Goal: Task Accomplishment & Management: Manage account settings

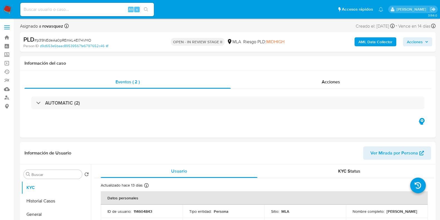
select select "10"
click at [57, 12] on input at bounding box center [87, 9] width 134 height 7
paste input "BPIVCRiV2wzkvdT7ECiPNDmj"
type input "BPIVCRiV2wzkvdT7ECiPNDmj"
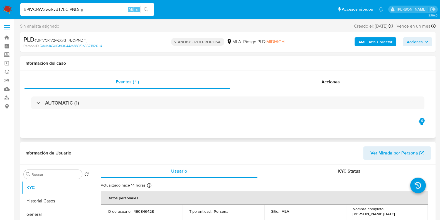
select select "10"
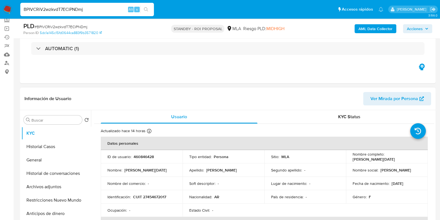
scroll to position [69, 0]
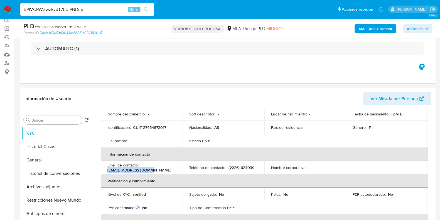
drag, startPoint x: 151, startPoint y: 170, endPoint x: 107, endPoint y: 170, distance: 44.0
click at [107, 170] on div "Email de contacto : angieumi531@gmail.com" at bounding box center [141, 167] width 68 height 10
copy p "angieumi531@gmail.com"
click at [56, 9] on input "BPIVCRiV2wzkvdT7ECiPNDmj" at bounding box center [87, 9] width 134 height 7
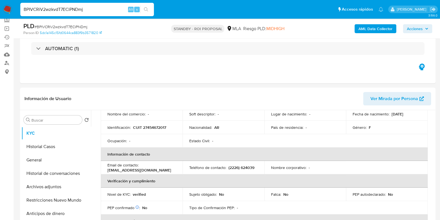
paste input "wxfLNJdjgUBxceQ2TkMc0wVS"
type input "wxfLNJdjgUBxceQ2TkMc0wVS"
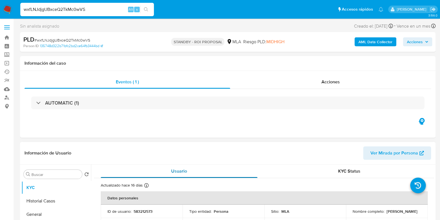
select select "10"
click at [141, 210] on p "583212573" at bounding box center [143, 211] width 19 height 5
copy p "583212573"
click at [60, 9] on input "wxfLNJdjgUBxceQ2TkMc0wVS" at bounding box center [87, 9] width 134 height 7
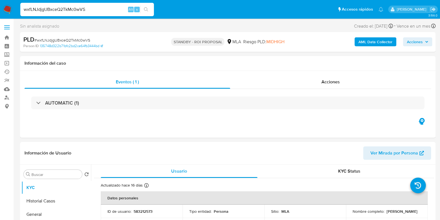
click at [60, 9] on input "wxfLNJdjgUBxceQ2TkMc0wVS" at bounding box center [87, 9] width 134 height 7
paste input "Sg2MhtX6gu1ECcFTmLwUXGsX"
type input "Sg2MhtX6gu1ECcFTmLwUXGsX"
select select "10"
click at [144, 210] on p "236820110" at bounding box center [143, 211] width 19 height 5
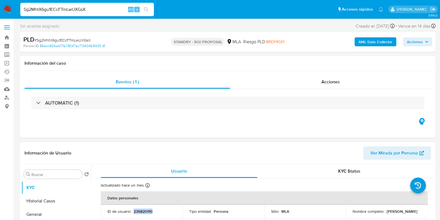
click at [144, 210] on p "236820110" at bounding box center [143, 211] width 19 height 5
copy p "236820110"
drag, startPoint x: 351, startPoint y: 214, endPoint x: 396, endPoint y: 216, distance: 45.5
click at [396, 216] on td "Nombre completo : Facundo Damian Lucero" at bounding box center [387, 210] width 82 height 13
copy p "Facundo Damian Lucero"
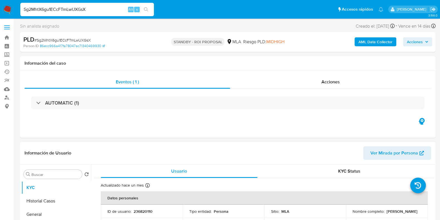
click at [70, 9] on input "Sg2MhtX6gu1ECcFTmLwUXGsX" at bounding box center [87, 9] width 134 height 7
paste input "AkTcVYLMYRq4IeAuAB3q6oIS"
type input "AkTcVYLMYRq4IeAuAB3q6oIS"
select select "10"
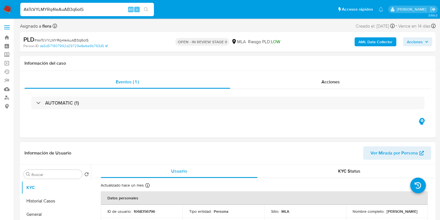
click at [148, 212] on p "1068356796" at bounding box center [144, 211] width 21 height 5
copy p "1068356796"
click at [60, 10] on input "AkTcVYLMYRq4IeAuAB3q6oIS" at bounding box center [87, 9] width 134 height 7
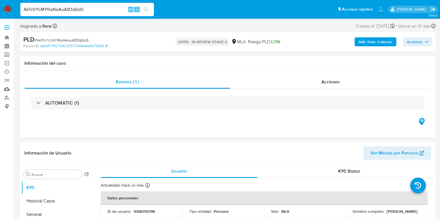
paste input "0Pmco1wC0y5SrFJ691lU62vc"
type input "0Pmco1wC0y5SrFJ691lU62vc"
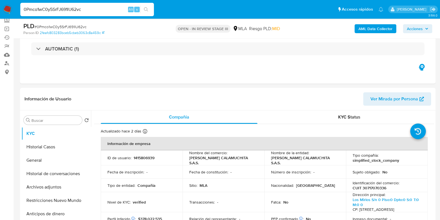
scroll to position [35, 0]
select select "10"
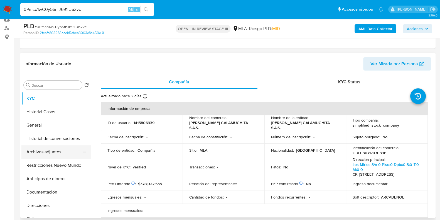
click at [38, 152] on button "Archivos adjuntos" at bounding box center [53, 151] width 65 height 13
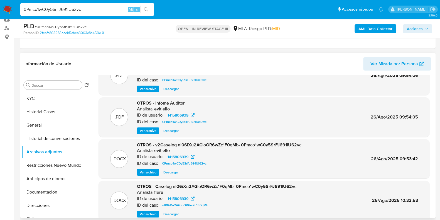
scroll to position [35, 0]
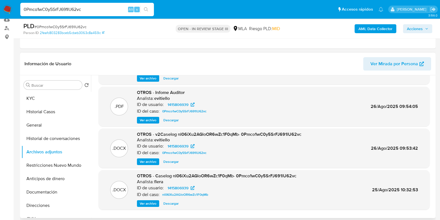
click at [172, 159] on span "Descargar" at bounding box center [170, 162] width 15 height 6
click at [63, 14] on div "0Pmco1wC0y5SrFJ691lU62vc Alt s" at bounding box center [87, 9] width 134 height 13
click at [64, 10] on input "0Pmco1wC0y5SrFJ691lU62vc" at bounding box center [87, 9] width 134 height 7
paste input "VrjeZa7T7TELRhPPiXz1XyYR"
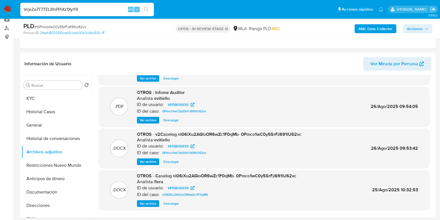
type input "VrjeZa7T7TELRhPPiXz1XyYR"
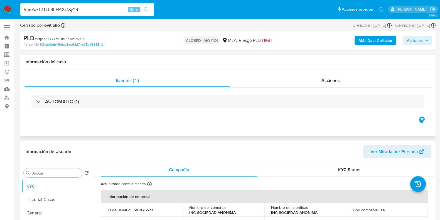
select select "10"
click at [69, 11] on input "VrjeZa7T7TELRhPPiXz1XyYR" at bounding box center [87, 9] width 134 height 7
paste input "0KgQ7s4fBbvytLIDYmshdiWT"
type input "0KgQ7s4fBbvytLIDYmshdiWT"
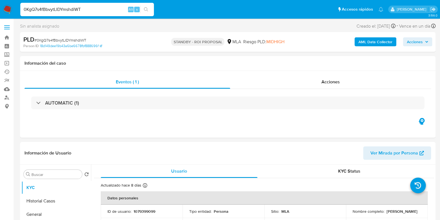
select select "10"
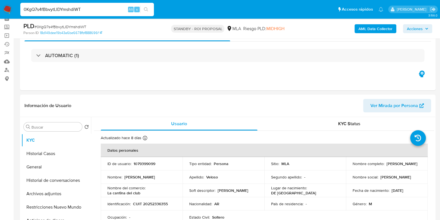
scroll to position [69, 0]
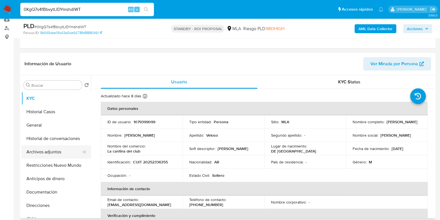
click at [47, 153] on button "Archivos adjuntos" at bounding box center [53, 151] width 65 height 13
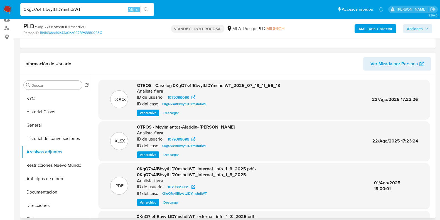
click at [173, 114] on span "Descargar" at bounding box center [170, 113] width 15 height 6
click at [55, 93] on button "KYC" at bounding box center [53, 98] width 65 height 13
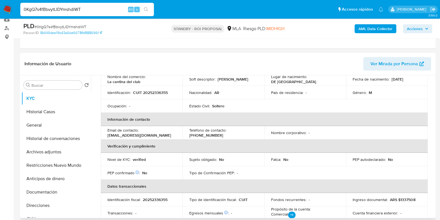
scroll to position [104, 0]
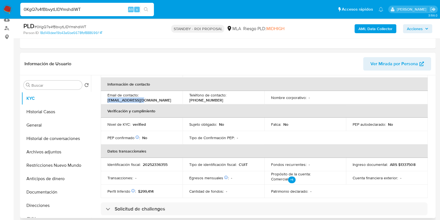
drag, startPoint x: 144, startPoint y: 101, endPoint x: 104, endPoint y: 101, distance: 40.6
click at [104, 101] on td "Email de contacto : fv34465@gmail.com" at bounding box center [142, 97] width 82 height 13
copy p "fv34465@gmail.com"
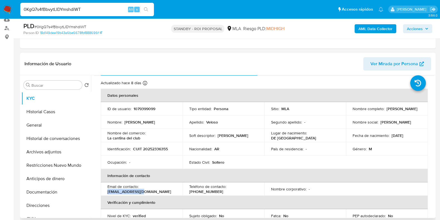
scroll to position [0, 0]
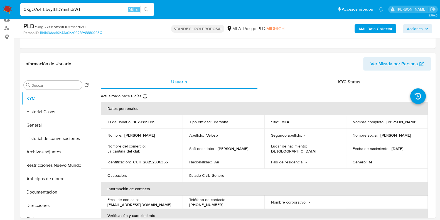
click at [59, 10] on input "0KgQ7s4fBbvytLIDYmshdiWT" at bounding box center [87, 9] width 134 height 7
paste input "a2G081VW6DUnmRDavOVXgptb"
type input "a2G081VW6DUnmRDavOVXgptb"
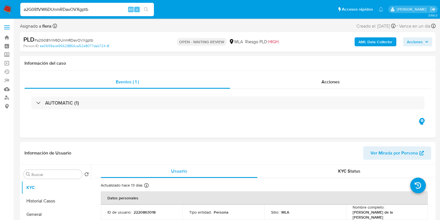
select select "10"
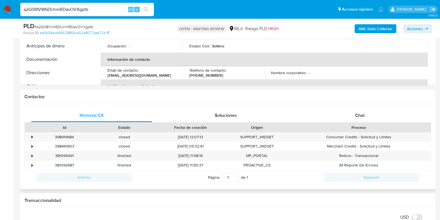
scroll to position [209, 0]
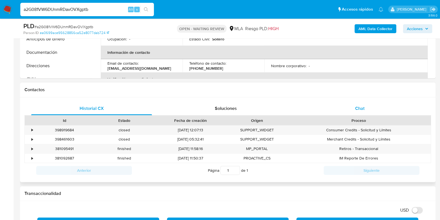
click at [361, 106] on span "Chat" at bounding box center [359, 108] width 9 height 6
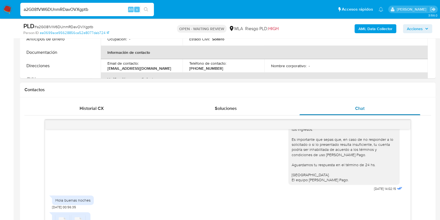
scroll to position [243, 0]
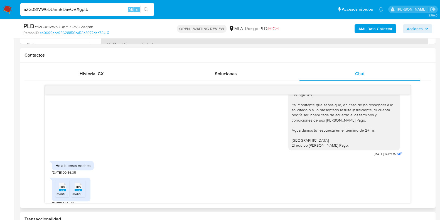
click at [60, 185] on span "JPG" at bounding box center [62, 187] width 5 height 4
click at [78, 188] on rect at bounding box center [78, 189] width 7 height 3
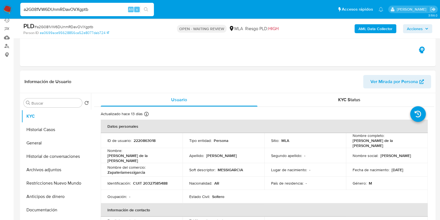
scroll to position [35, 0]
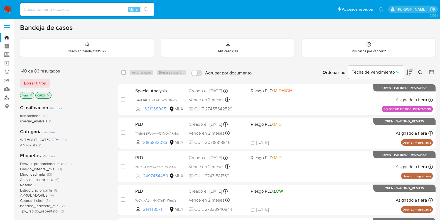
click at [7, 98] on link "Buscador de personas" at bounding box center [33, 97] width 66 height 9
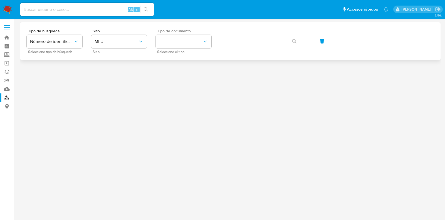
click at [199, 34] on div "Tipo de documento Seleccione el tipo" at bounding box center [184, 41] width 56 height 24
click at [111, 35] on button "MLU" at bounding box center [119, 41] width 56 height 13
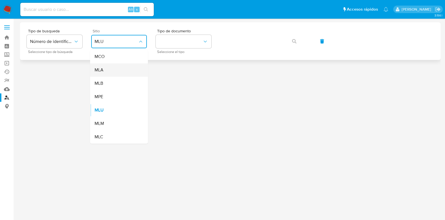
click at [111, 73] on div "MLA" at bounding box center [118, 69] width 46 height 13
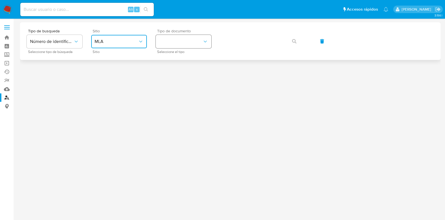
click at [167, 40] on button "identificationType" at bounding box center [184, 41] width 56 height 13
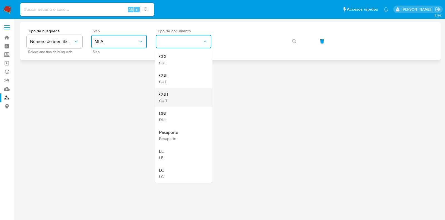
click at [177, 89] on div "CUIT CUIT" at bounding box center [182, 97] width 46 height 19
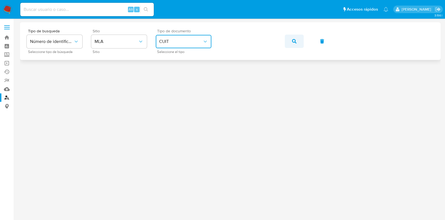
click at [299, 39] on button "button" at bounding box center [294, 41] width 19 height 13
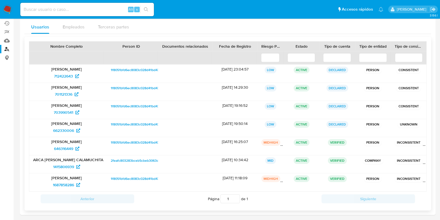
scroll to position [50, 0]
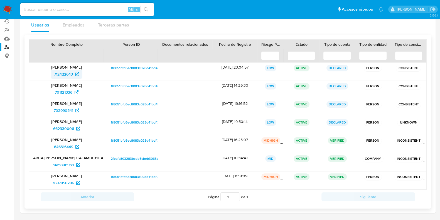
click at [68, 70] on span "712422643" at bounding box center [63, 74] width 19 height 9
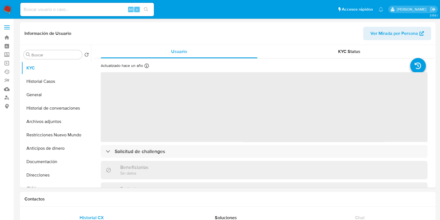
select select "10"
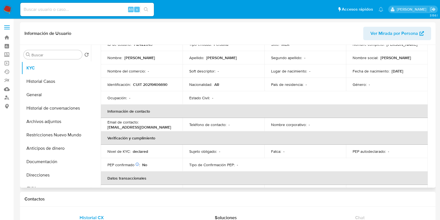
scroll to position [45, 0]
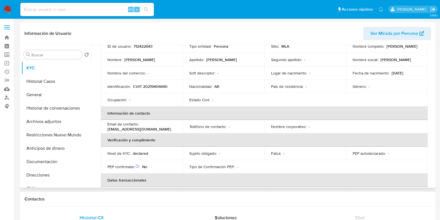
drag, startPoint x: 107, startPoint y: 129, endPoint x: 167, endPoint y: 131, distance: 59.9
click at [167, 131] on td "Email de contacto : santiagopontecorvo29@gmail.com" at bounding box center [142, 126] width 82 height 13
copy p "santiagopontecorvo29@gmail.com"
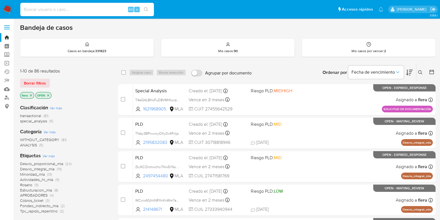
click at [73, 10] on input at bounding box center [87, 9] width 134 height 7
paste input "vC64UnItTSPWKLUaKF9wppMb"
type input "vC64UnItTSPWKLUaKF9wppMb"
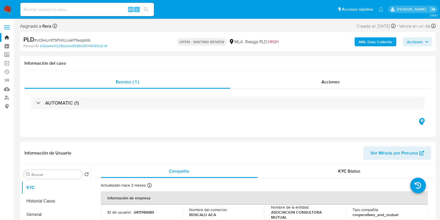
select select "10"
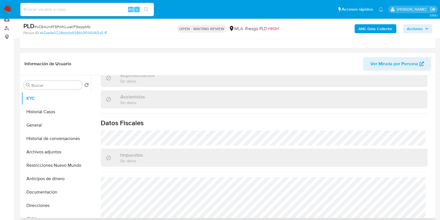
scroll to position [174, 0]
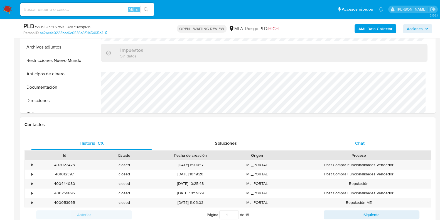
click at [355, 148] on div "Chat" at bounding box center [360, 142] width 121 height 13
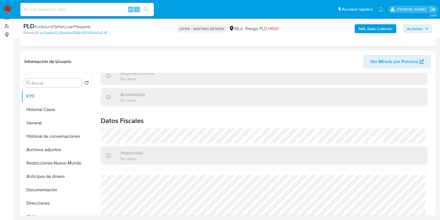
scroll to position [69, 0]
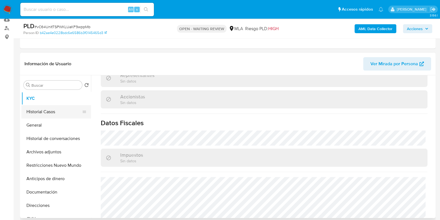
click at [33, 106] on button "Historial Casos" at bounding box center [53, 111] width 65 height 13
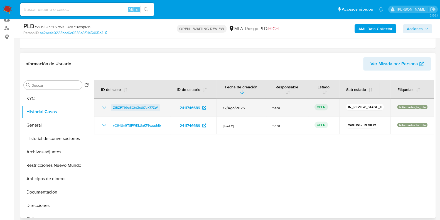
drag, startPoint x: 161, startPoint y: 107, endPoint x: 113, endPoint y: 108, distance: 48.7
click at [113, 108] on div "ZIBZFT99g5GtdZct07uK77ZW" at bounding box center [132, 107] width 62 height 7
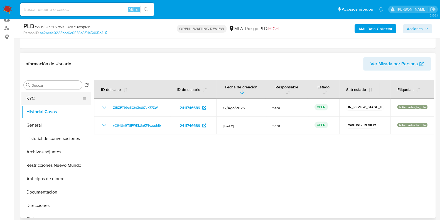
click at [46, 97] on button "KYC" at bounding box center [53, 98] width 65 height 13
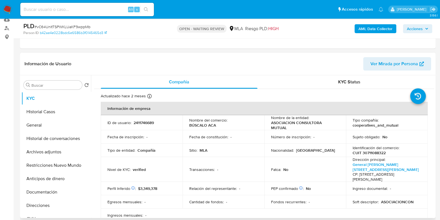
click at [366, 152] on p "CUIT 30711088322" at bounding box center [369, 152] width 33 height 5
copy p "30711088322"
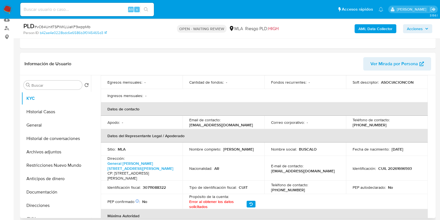
scroll to position [104, 0]
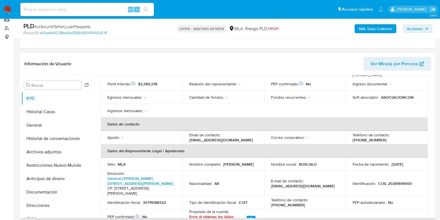
click at [387, 137] on p "[PHONE_NUMBER]" at bounding box center [370, 139] width 34 height 5
copy p "11"
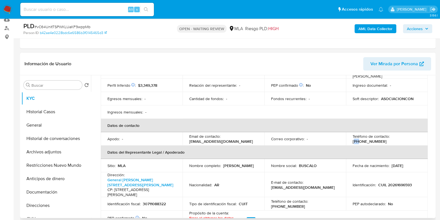
scroll to position [69, 0]
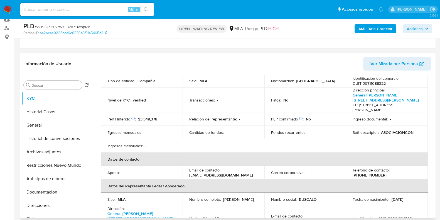
click at [387, 172] on p "[PHONE_NUMBER]" at bounding box center [370, 174] width 34 height 5
copy p "59093784"
drag, startPoint x: 250, startPoint y: 175, endPoint x: 189, endPoint y: 175, distance: 61.5
click at [189, 175] on div "Email de contacto : consultora.mutual2025@gmail.com" at bounding box center [223, 172] width 68 height 10
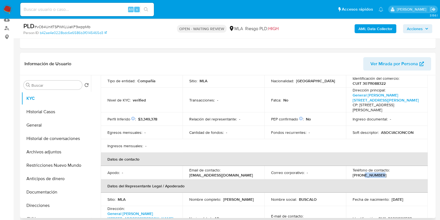
copy p "consultora.mutual2025@gmail.com"
click at [53, 113] on button "Historial Casos" at bounding box center [53, 111] width 65 height 13
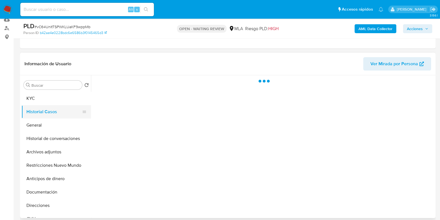
scroll to position [0, 0]
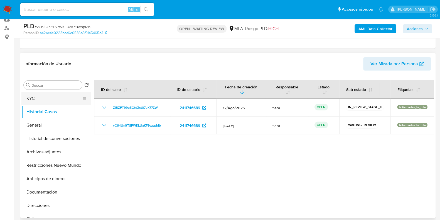
click at [45, 97] on button "KYC" at bounding box center [53, 98] width 65 height 13
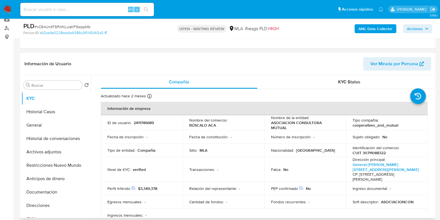
click at [148, 122] on p "2411746689" at bounding box center [144, 122] width 20 height 5
copy p "2411746689"
click at [35, 109] on button "Historial Casos" at bounding box center [53, 111] width 65 height 13
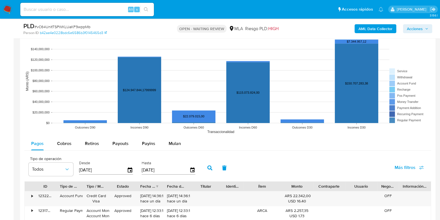
scroll to position [661, 0]
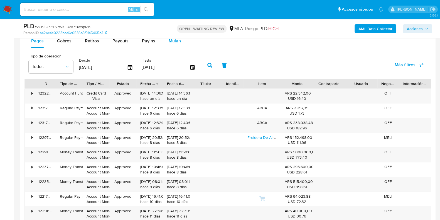
click at [172, 42] on span "Mulan" at bounding box center [175, 41] width 12 height 6
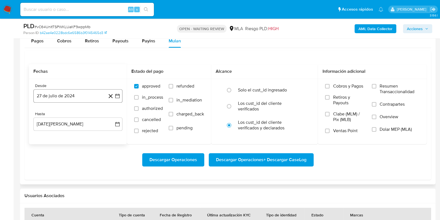
click at [57, 96] on button "27 de julio de 2024" at bounding box center [77, 95] width 89 height 13
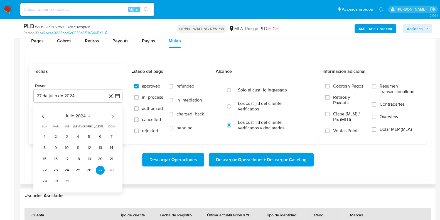
click at [113, 113] on icon "Mes siguiente" at bounding box center [112, 115] width 7 height 7
click at [57, 94] on button "27 de julio de 2024" at bounding box center [77, 95] width 89 height 13
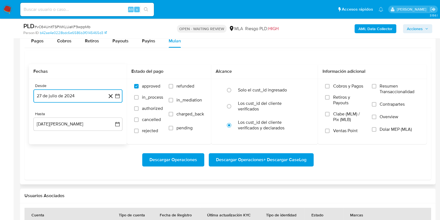
click at [57, 94] on button "27 de julio de 2024" at bounding box center [77, 95] width 89 height 13
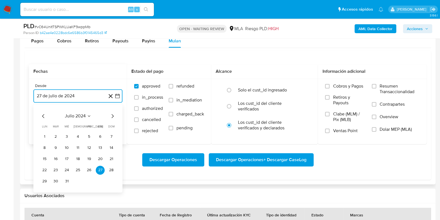
click at [118, 95] on icon "button" at bounding box center [118, 96] width 6 height 6
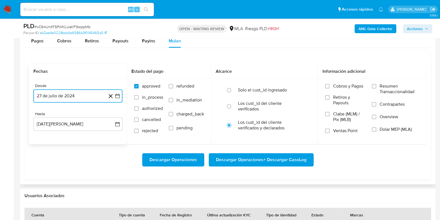
click at [118, 95] on icon "button" at bounding box center [118, 96] width 6 height 6
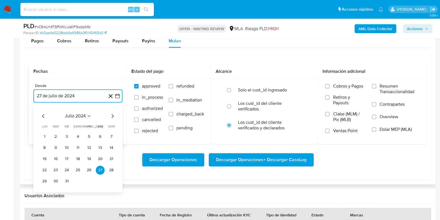
click at [85, 114] on span "julio 2024" at bounding box center [75, 116] width 21 height 6
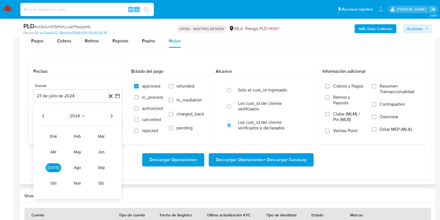
click at [112, 116] on icon "Año siguiente" at bounding box center [112, 116] width 2 height 4
click at [96, 138] on button "mar" at bounding box center [102, 136] width 16 height 9
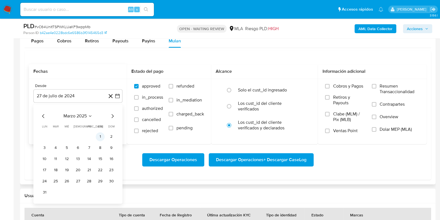
click at [99, 136] on button "1" at bounding box center [100, 136] width 9 height 9
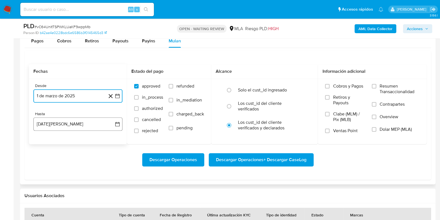
click at [79, 123] on button "27 de agosto de 2025" at bounding box center [77, 123] width 89 height 13
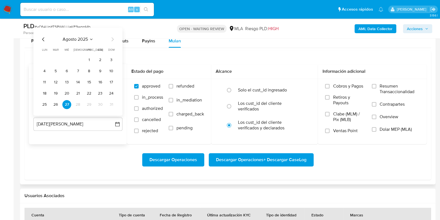
click at [80, 40] on span "agosto 2025" at bounding box center [75, 39] width 25 height 6
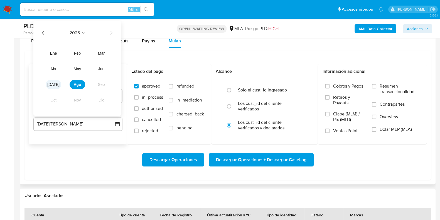
click at [54, 87] on button "jul" at bounding box center [54, 84] width 16 height 9
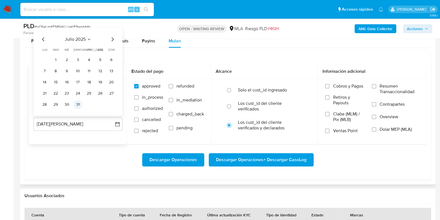
click at [79, 106] on button "31" at bounding box center [77, 104] width 9 height 9
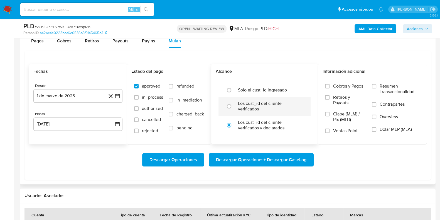
click at [247, 108] on label "Los cust_id del cliente verificados" at bounding box center [270, 106] width 65 height 11
click at [234, 108] on input "radio" at bounding box center [229, 106] width 9 height 9
radio input "true"
click at [398, 130] on span "Dolar MEP (MLA)" at bounding box center [396, 129] width 32 height 6
click at [376, 130] on input "Dolar MEP (MLA)" at bounding box center [374, 129] width 4 height 4
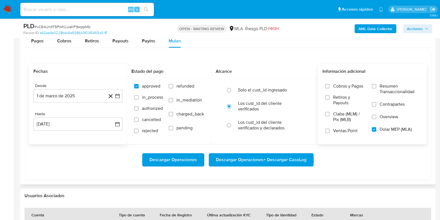
click at [265, 160] on span "Descargar Operaciones + Descargar CaseLog" at bounding box center [261, 159] width 90 height 12
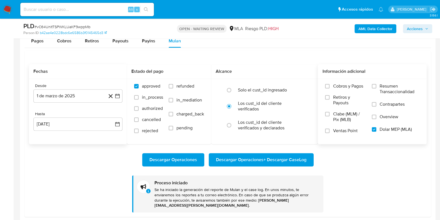
click at [76, 8] on input at bounding box center [87, 9] width 134 height 7
paste input "tfoWqZ9B2pIpyw51Qt8Es6aQ"
type input "tfoWqZ9B2pIpyw51Qt8Es6aQ"
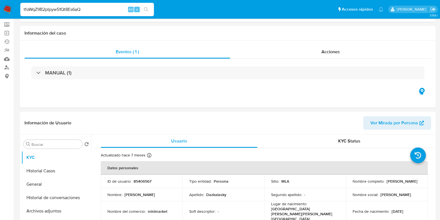
select select "10"
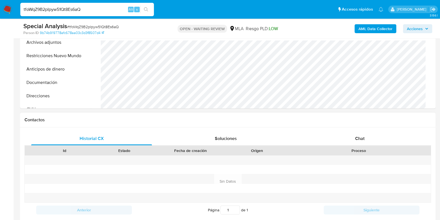
scroll to position [209, 0]
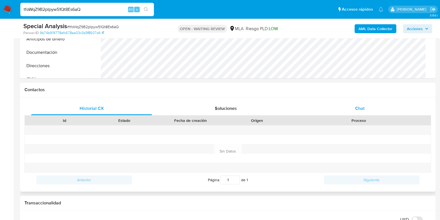
click at [365, 113] on div "Chat" at bounding box center [360, 108] width 121 height 13
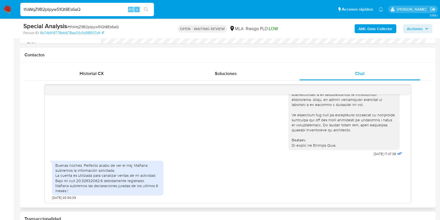
scroll to position [278, 0]
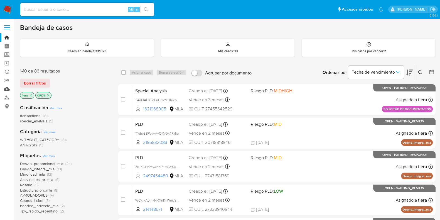
click at [6, 87] on link "Mulan" at bounding box center [33, 89] width 66 height 9
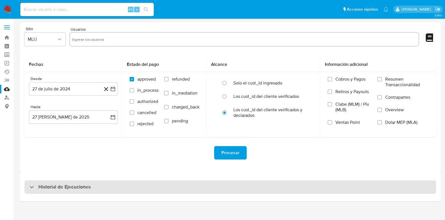
click at [78, 183] on h3 "Historial de Ejecuciones" at bounding box center [64, 186] width 52 height 7
select select "10"
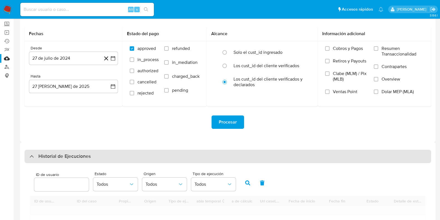
scroll to position [69, 0]
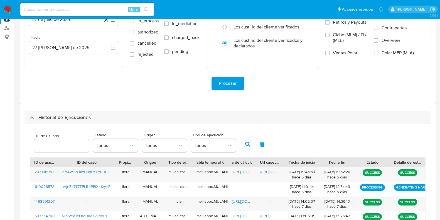
click at [53, 145] on input "number" at bounding box center [61, 145] width 55 height 7
click at [248, 146] on icon "button" at bounding box center [247, 143] width 5 height 5
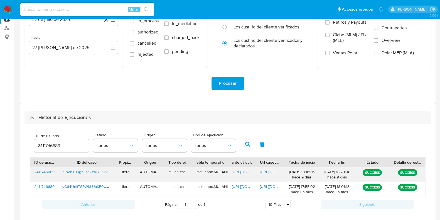
click at [237, 170] on span "https://docs.google.com/spreadsheets/d/1Na6TboJuVWRvHwUQDpIU5lwv1zZkgd1zdOuj1-f…" at bounding box center [251, 172] width 38 height 6
click at [273, 170] on span "https://docs.google.com/document/d/10BJYnUaqcBZj2HfqcIzNAI7XfYN1yLx9_1IgV_GgK8k…" at bounding box center [279, 172] width 38 height 6
click at [55, 147] on input "2411746689" at bounding box center [61, 145] width 55 height 7
click at [249, 146] on button "button" at bounding box center [248, 143] width 14 height 13
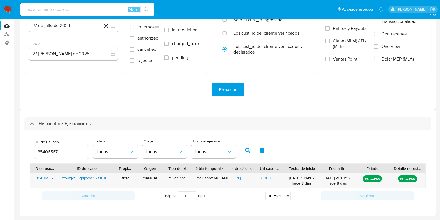
scroll to position [62, 0]
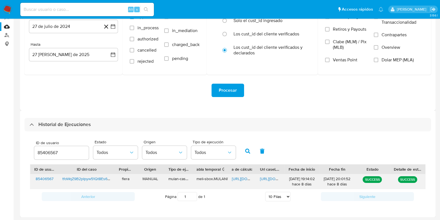
click at [246, 179] on span "https://docs.google.com/spreadsheets/d/1o4NxSJ05qjx7hHhaz-lRVkknsdcow98YgWnnWjd…" at bounding box center [251, 179] width 38 height 6
click at [276, 178] on span "https://docs.google.com/document/d/1A3-E5LIUXNZno9qwc7SeUt5jhEgOaZ151-bJvqYXluM…" at bounding box center [279, 179] width 38 height 6
click at [58, 150] on input "85406567" at bounding box center [61, 152] width 55 height 7
click at [52, 152] on input "85406567" at bounding box center [61, 152] width 55 height 7
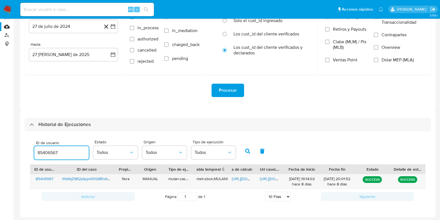
click at [52, 152] on input "85406567" at bounding box center [61, 152] width 55 height 7
type input "2411746689"
click at [246, 151] on icon "button" at bounding box center [247, 150] width 5 height 5
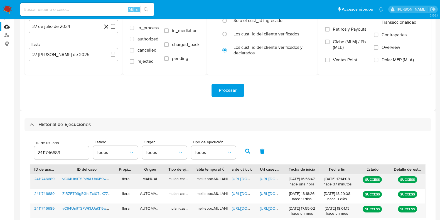
click at [237, 179] on span "https://docs.google.com/spreadsheets/d/1Ch8cTHPODRwPKZkHL4U-2PEGRO80Iz-mWJ4YloN…" at bounding box center [251, 179] width 38 height 6
click at [272, 177] on span "https://docs.google.com/document/d/1bu5i1oLMSeRwfDlI7zVfJfrFykf0WAuE3utVpaT94kk…" at bounding box center [279, 179] width 38 height 6
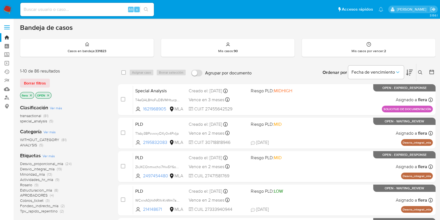
click at [418, 74] on button at bounding box center [420, 72] width 9 height 7
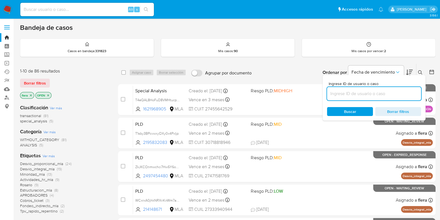
click at [377, 90] on input at bounding box center [374, 93] width 94 height 7
type input "tfoWqZ9B2pIpyw51Qt8Es6aQ"
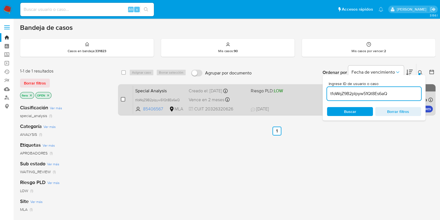
click at [122, 98] on input "checkbox" at bounding box center [123, 99] width 4 height 4
checkbox input "true"
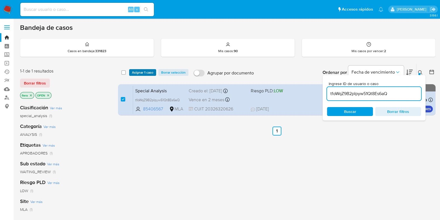
click at [144, 73] on span "Asignar 1 caso" at bounding box center [142, 73] width 21 height 6
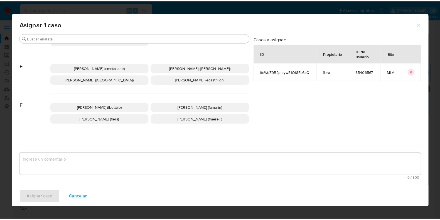
scroll to position [104, 0]
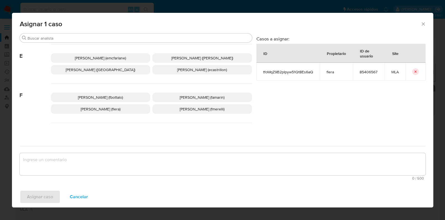
click at [128, 107] on p "[PERSON_NAME] (flera)" at bounding box center [101, 108] width 100 height 9
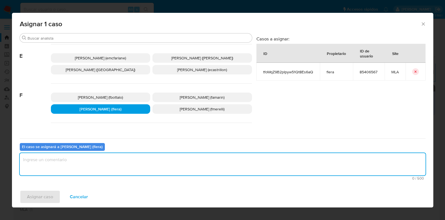
click at [129, 163] on textarea "assign-modal" at bounding box center [223, 164] width 406 height 22
click at [57, 195] on button "Asignar caso" at bounding box center [40, 196] width 41 height 13
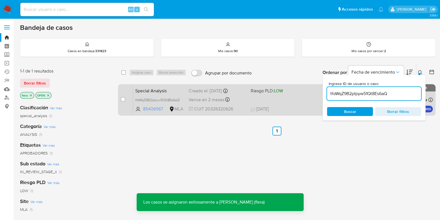
click at [156, 89] on span "Special Analysis" at bounding box center [159, 90] width 49 height 7
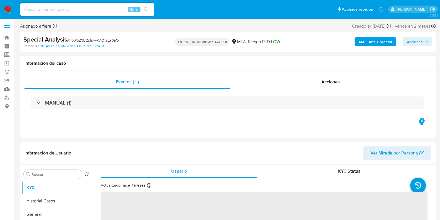
select select "10"
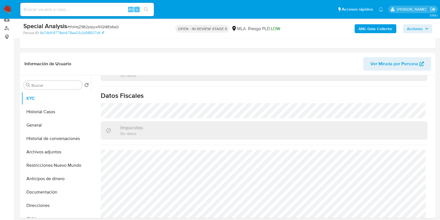
scroll to position [174, 0]
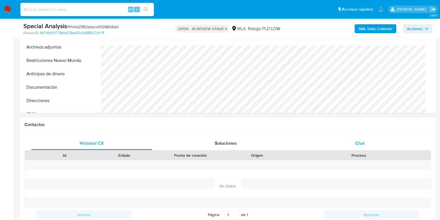
click at [372, 149] on div "Chat" at bounding box center [360, 142] width 121 height 13
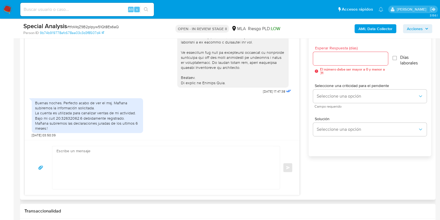
scroll to position [348, 0]
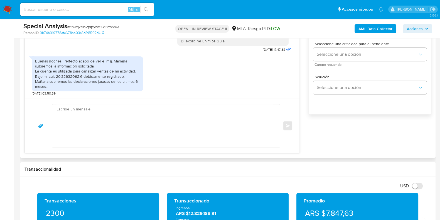
click at [162, 126] on textarea at bounding box center [165, 125] width 216 height 43
paste textarea "Hola, Esperamos que te encuentres muy bien. Te consultamos si tuviste oportunid…"
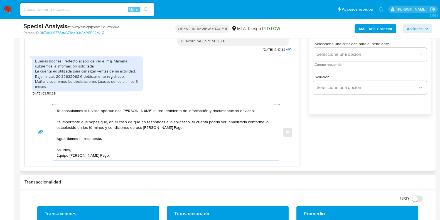
scroll to position [278, 0]
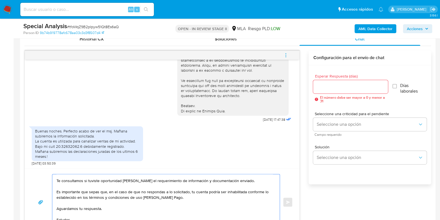
type textarea "Hola, Esperamos que te encuentres muy bien. Te consultamos si tuviste oportunid…"
click at [327, 90] on div at bounding box center [350, 86] width 75 height 13
click at [330, 87] on input "Esperar Respuesta (días)" at bounding box center [350, 86] width 75 height 7
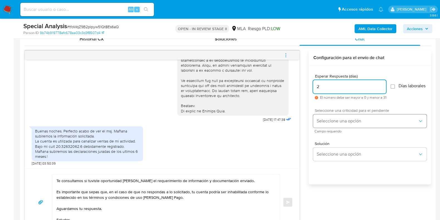
type input "2"
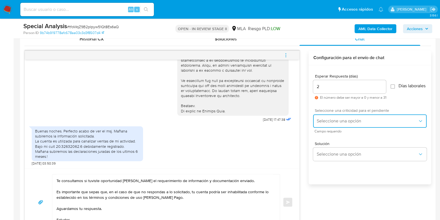
click at [330, 124] on span "Seleccione una opción" at bounding box center [367, 121] width 101 height 6
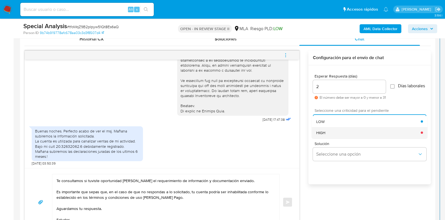
click at [331, 133] on div "HIGH" at bounding box center [369, 132] width 105 height 11
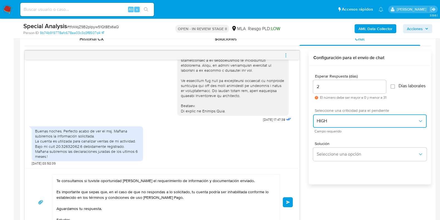
scroll to position [348, 0]
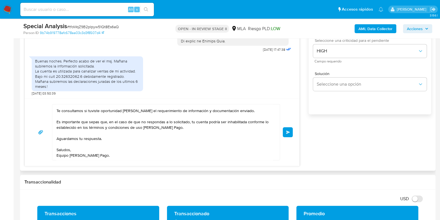
click at [288, 133] on span "Enviar" at bounding box center [288, 131] width 4 height 3
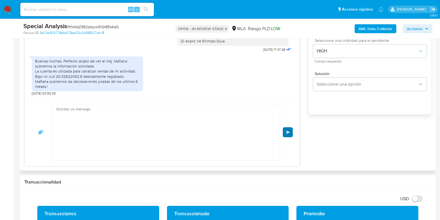
scroll to position [356, 0]
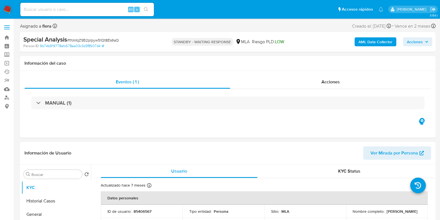
select select "10"
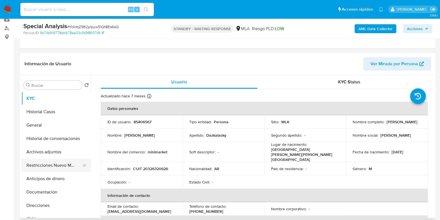
scroll to position [69, 0]
click at [52, 104] on button "KYC" at bounding box center [53, 98] width 65 height 13
click at [50, 110] on button "Historial Casos" at bounding box center [53, 111] width 65 height 13
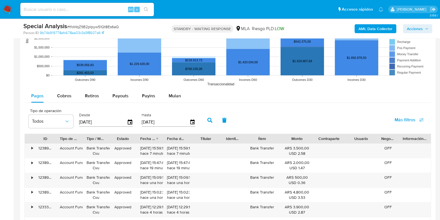
scroll to position [557, 0]
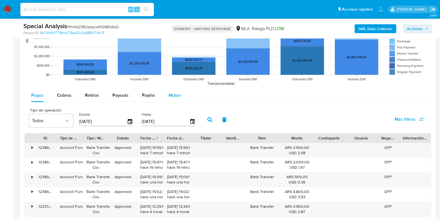
click at [179, 97] on span "Mulan" at bounding box center [175, 95] width 12 height 6
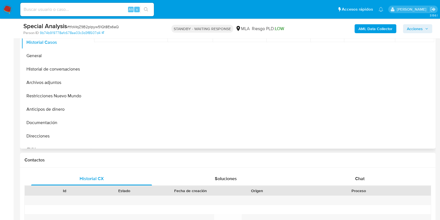
scroll to position [0, 0]
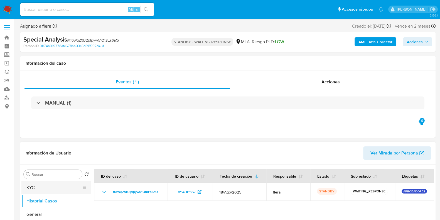
click at [41, 183] on button "KYC" at bounding box center [53, 187] width 65 height 13
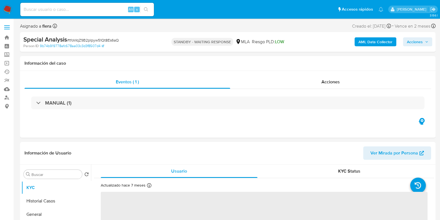
scroll to position [104, 0]
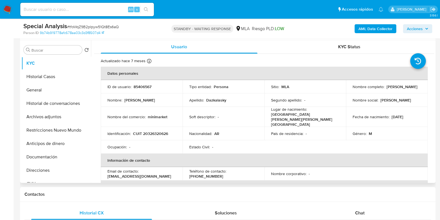
click at [137, 84] on p "85406567" at bounding box center [143, 86] width 18 height 5
copy p "85406567"
click at [89, 11] on input at bounding box center [87, 9] width 134 height 7
paste input "vC64UnItTSPWKLUaKF9wppMb"
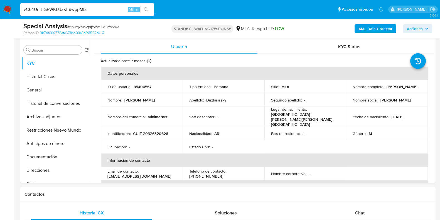
type input "vC64UnItTSPWKLUaKF9wppMb"
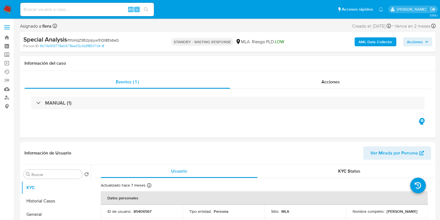
select select "10"
click at [75, 8] on input at bounding box center [87, 9] width 134 height 7
paste input "vC64UnItTSPWKLUaKF9wppMb"
type input "vC64UnItTSPWKLUaKF9wppMb"
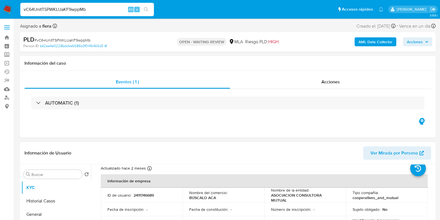
scroll to position [69, 0]
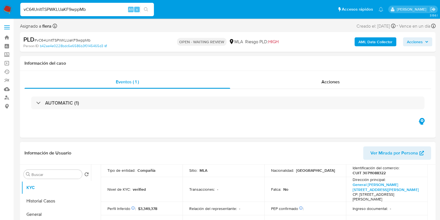
select select "10"
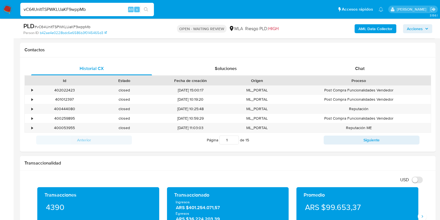
scroll to position [278, 0]
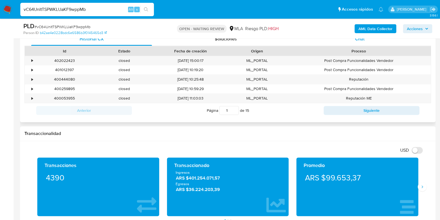
click at [364, 40] on span "Chat" at bounding box center [359, 39] width 9 height 6
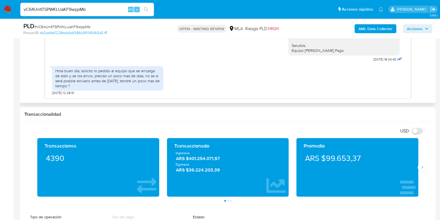
scroll to position [313, 0]
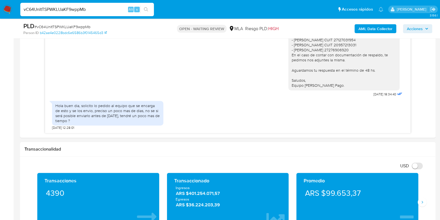
click at [62, 24] on span "# vC64UnItTSPWKLUaKF9wppMb" at bounding box center [63, 27] width 56 height 6
copy span "vC64UnItTSPWKLUaKF9wppMb"
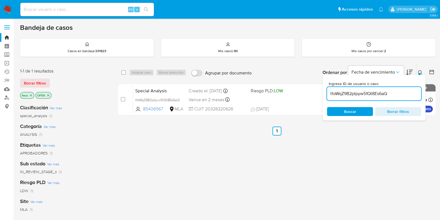
click at [364, 94] on input "tfoWqZ9B2pIpyw51Qt8Es6aQ" at bounding box center [374, 93] width 94 height 7
paste input "vC64UnItTSPWKLUaKF9wppMb"
type input "vC64UnItTSPWKLUaKF9wppMb"
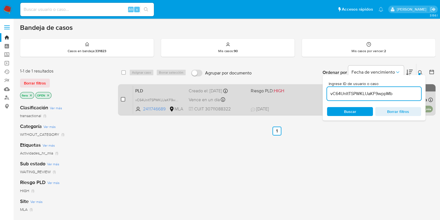
click at [122, 99] on input "checkbox" at bounding box center [123, 99] width 4 height 4
checkbox input "true"
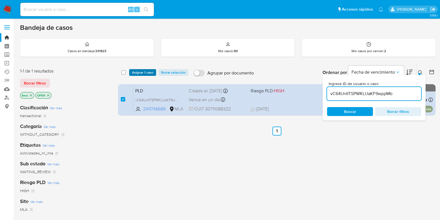
click at [146, 70] on span "Asignar 1 caso" at bounding box center [142, 73] width 21 height 6
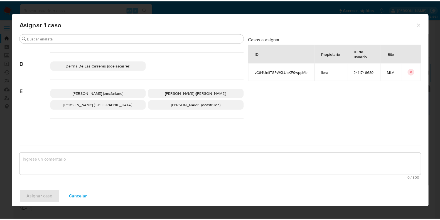
scroll to position [104, 0]
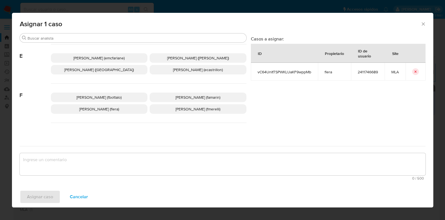
click at [110, 110] on span "Florencia Cecilia Lera (flera)" at bounding box center [99, 109] width 40 height 6
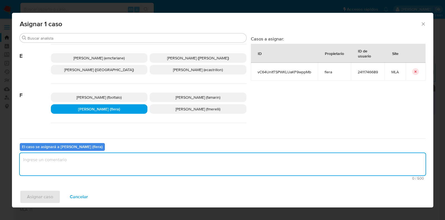
click at [105, 169] on textarea "assign-modal" at bounding box center [223, 164] width 406 height 22
click at [43, 200] on span "Asignar caso" at bounding box center [40, 196] width 26 height 12
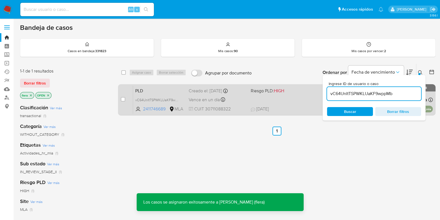
click at [157, 87] on span "PLD" at bounding box center [159, 90] width 49 height 7
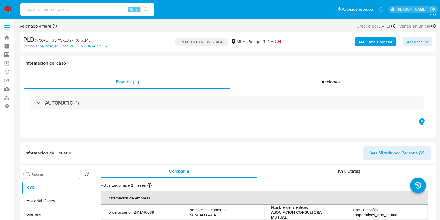
select select "10"
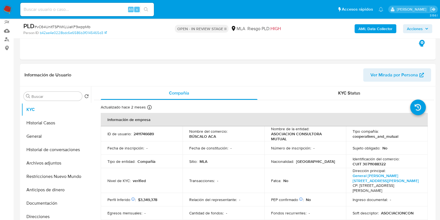
scroll to position [69, 0]
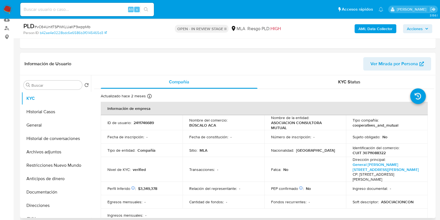
click at [150, 123] on p "2411746689" at bounding box center [144, 122] width 20 height 5
copy p "2411746689"
click at [57, 155] on button "Archivos adjuntos" at bounding box center [53, 151] width 65 height 13
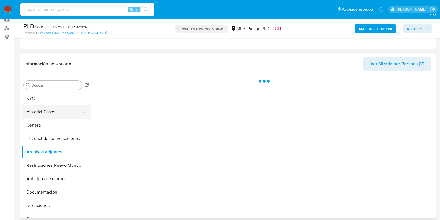
click at [46, 112] on button "Historial Casos" at bounding box center [53, 111] width 65 height 13
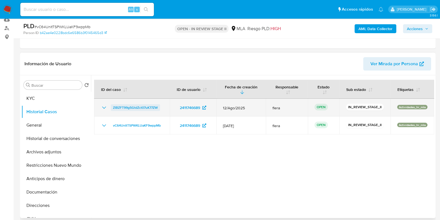
drag, startPoint x: 163, startPoint y: 107, endPoint x: 112, endPoint y: 106, distance: 50.7
click at [112, 106] on div "ZIBZFT99g5GtdZct07uK77ZW" at bounding box center [132, 107] width 62 height 7
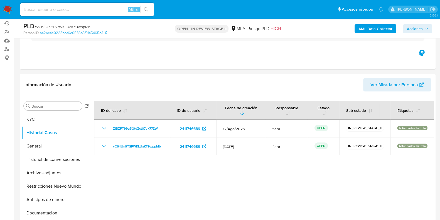
scroll to position [46, 0]
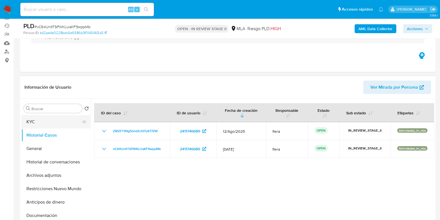
click at [58, 126] on button "KYC" at bounding box center [53, 121] width 65 height 13
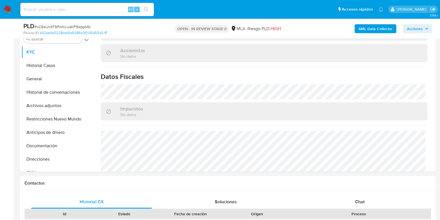
scroll to position [220, 0]
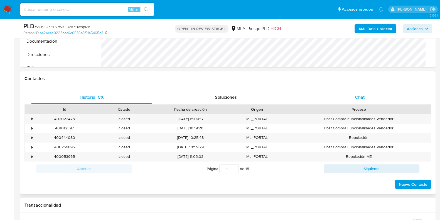
click at [361, 98] on span "Chat" at bounding box center [359, 97] width 9 height 6
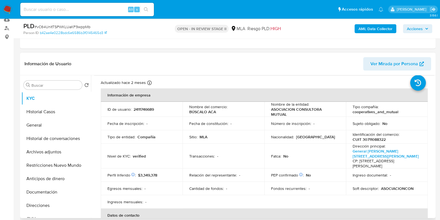
scroll to position [0, 0]
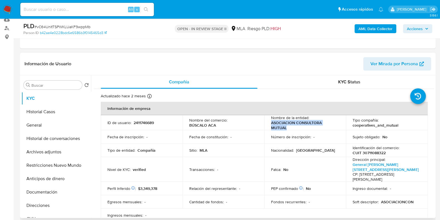
drag, startPoint x: 287, startPoint y: 127, endPoint x: 269, endPoint y: 123, distance: 18.8
click at [269, 123] on td "Nombre de la entidad : ASOCIACION CONSULTORA MUTUAL" at bounding box center [305, 122] width 82 height 15
copy p "ASOCIACION CONSULTORA MUTUAL"
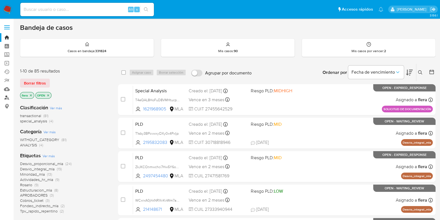
click at [6, 99] on link "Buscador de personas" at bounding box center [33, 97] width 66 height 9
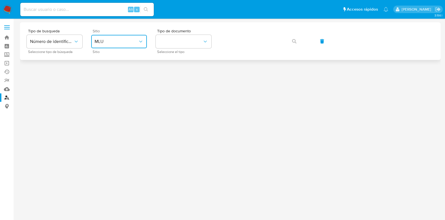
click at [126, 48] on button "MLU" at bounding box center [119, 41] width 56 height 13
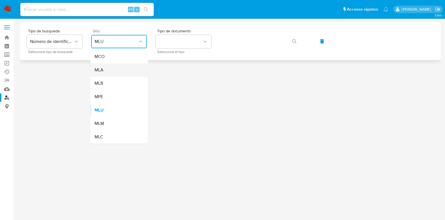
click at [127, 73] on div "MLA" at bounding box center [118, 69] width 46 height 13
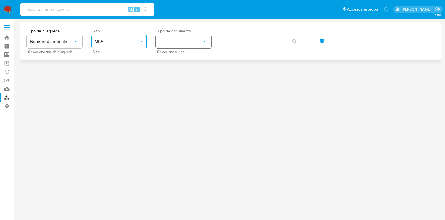
click at [180, 41] on button "identificationType" at bounding box center [184, 41] width 56 height 13
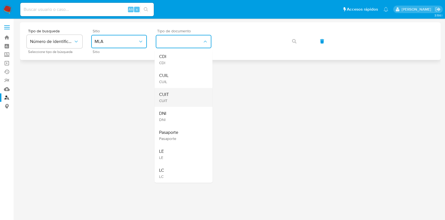
click at [185, 100] on div "CUIT CUIT" at bounding box center [182, 97] width 46 height 19
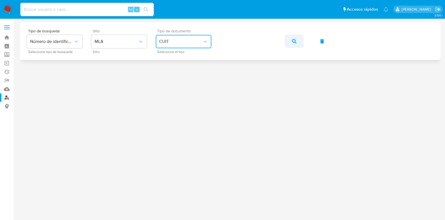
click at [298, 41] on button "button" at bounding box center [294, 41] width 19 height 13
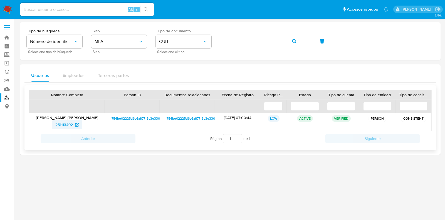
click at [67, 126] on span "251113492" at bounding box center [64, 124] width 18 height 9
click at [295, 39] on icon "button" at bounding box center [294, 41] width 4 height 4
click at [67, 122] on span "511767798" at bounding box center [64, 124] width 18 height 9
click at [294, 40] on icon "button" at bounding box center [294, 41] width 4 height 4
click at [57, 122] on span "210608372" at bounding box center [63, 124] width 19 height 9
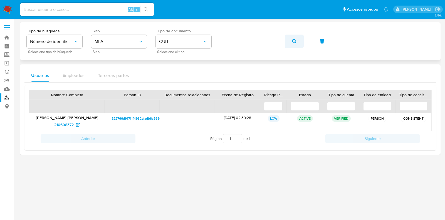
click at [295, 42] on icon "button" at bounding box center [294, 41] width 4 height 4
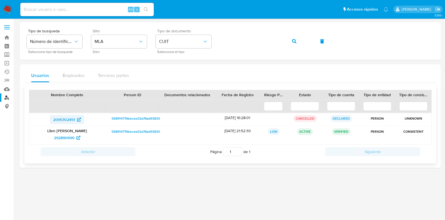
click at [78, 118] on icon at bounding box center [79, 119] width 4 height 4
click at [70, 137] on span "292890699" at bounding box center [64, 137] width 20 height 9
click at [291, 39] on button "button" at bounding box center [294, 41] width 19 height 13
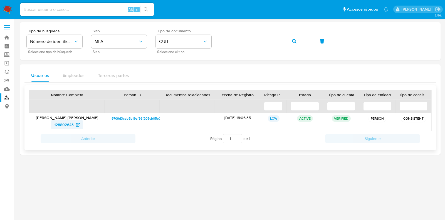
click at [55, 125] on span "128802643" at bounding box center [63, 124] width 19 height 9
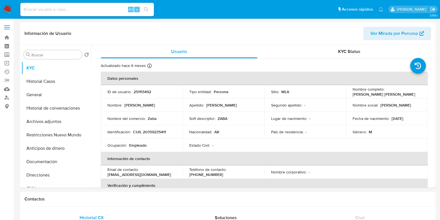
select select "10"
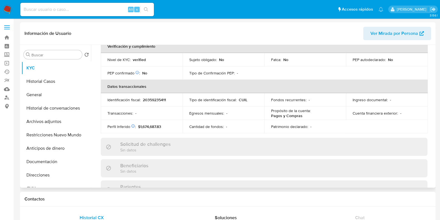
scroll to position [35, 0]
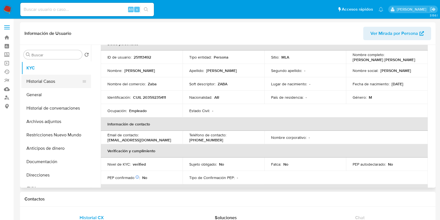
click at [41, 82] on button "Historial Casos" at bounding box center [53, 81] width 65 height 13
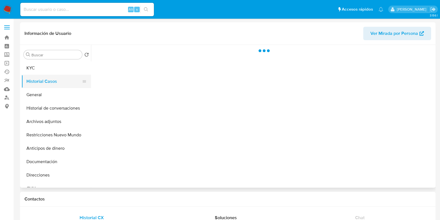
scroll to position [0, 0]
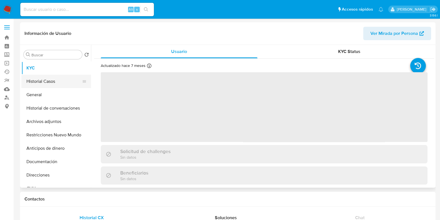
click at [56, 86] on button "Historial Casos" at bounding box center [53, 81] width 65 height 13
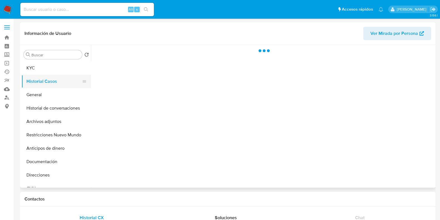
select select "10"
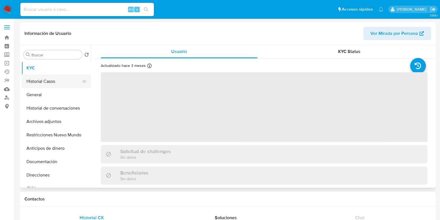
click at [33, 84] on button "Historial Casos" at bounding box center [53, 81] width 65 height 13
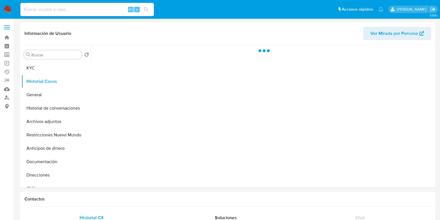
select select "10"
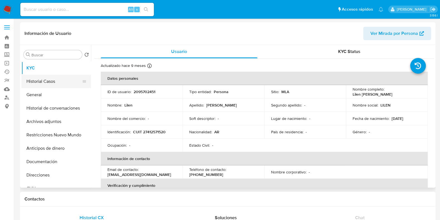
select select "10"
click at [38, 83] on button "Historial Casos" at bounding box center [53, 81] width 65 height 13
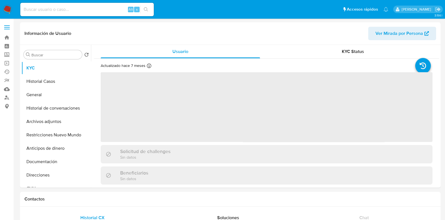
select select "10"
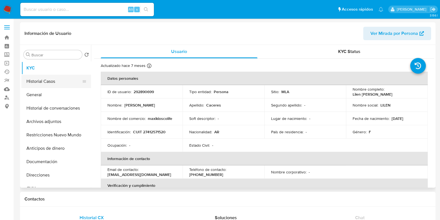
click at [46, 80] on button "Historial Casos" at bounding box center [53, 81] width 65 height 13
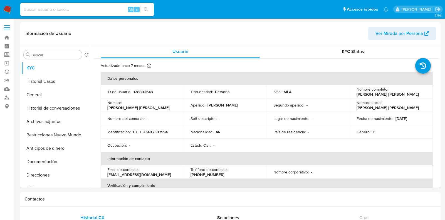
select select "10"
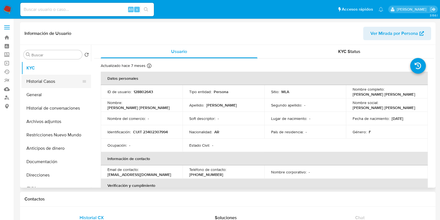
click at [44, 81] on button "Historial Casos" at bounding box center [53, 81] width 65 height 13
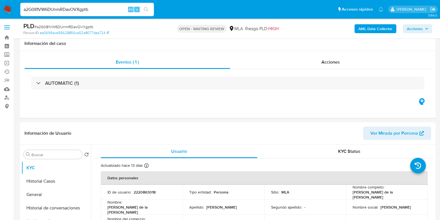
select select "10"
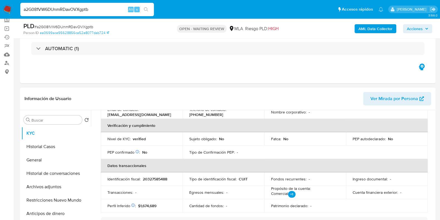
scroll to position [139, 0]
